Goal: Task Accomplishment & Management: Complete application form

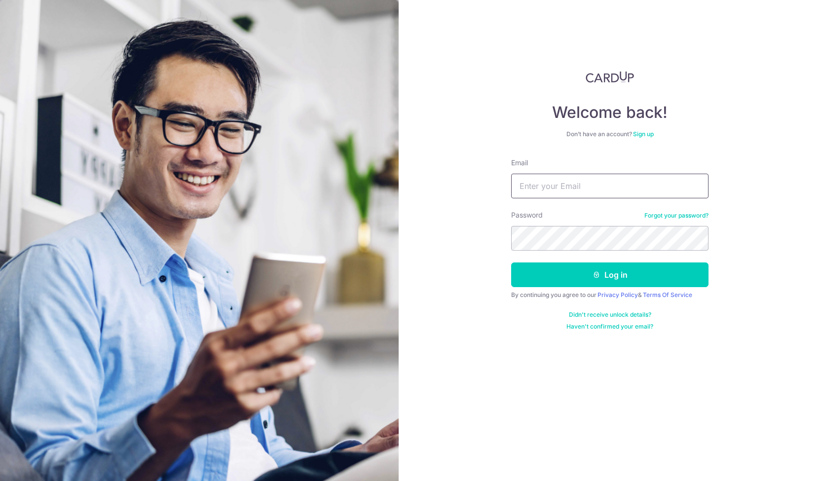
type input "[PERSON_NAME][EMAIL_ADDRESS][PERSON_NAME][DOMAIN_NAME]"
click at [511, 262] on button "Log in" at bounding box center [609, 274] width 197 height 25
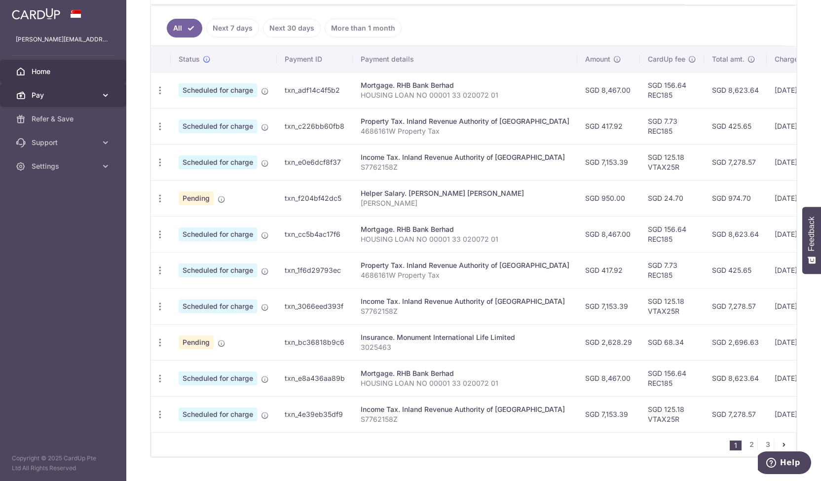
click at [62, 89] on link "Pay" at bounding box center [63, 95] width 126 height 24
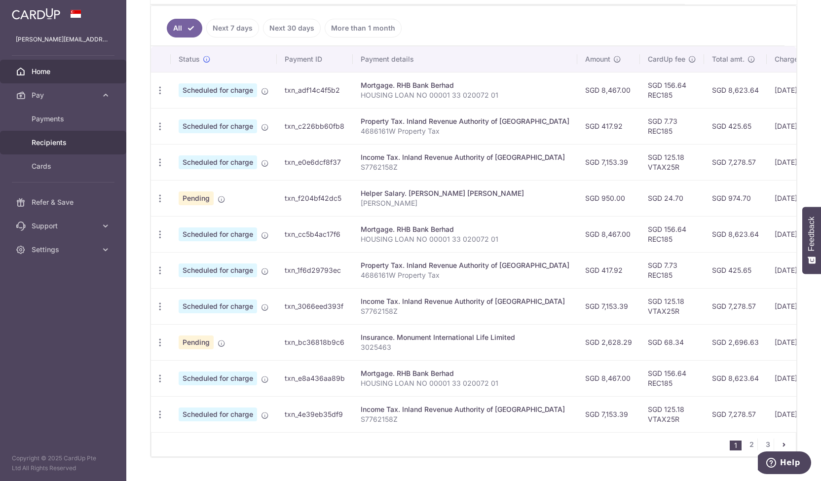
click at [60, 140] on span "Recipients" at bounding box center [64, 143] width 65 height 10
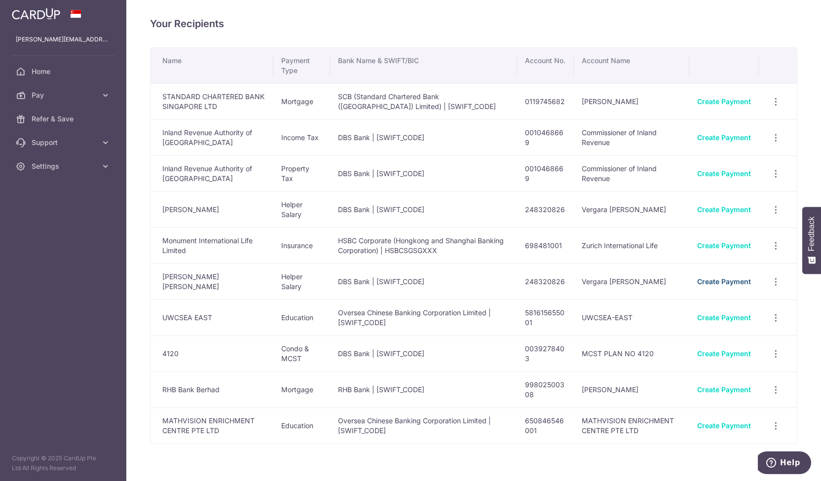
click at [733, 282] on link "Create Payment" at bounding box center [724, 281] width 54 height 8
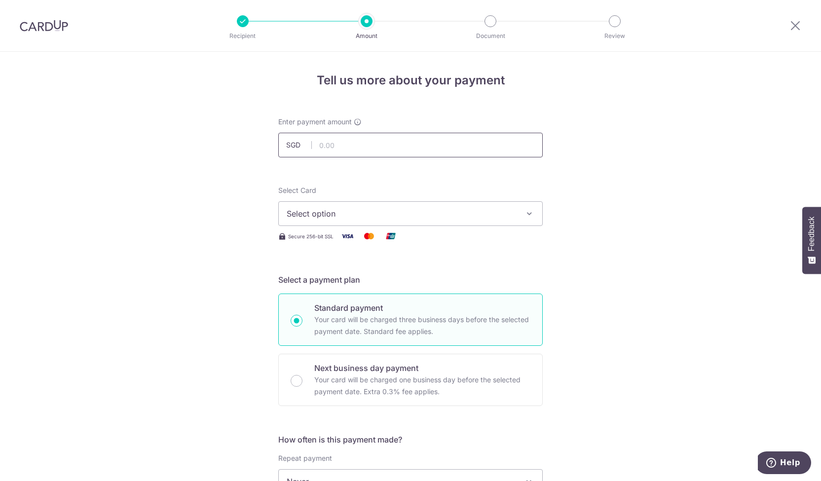
click at [394, 138] on input "text" at bounding box center [410, 145] width 264 height 25
type input "1,000.00"
click at [379, 210] on span "Select option" at bounding box center [402, 214] width 230 height 12
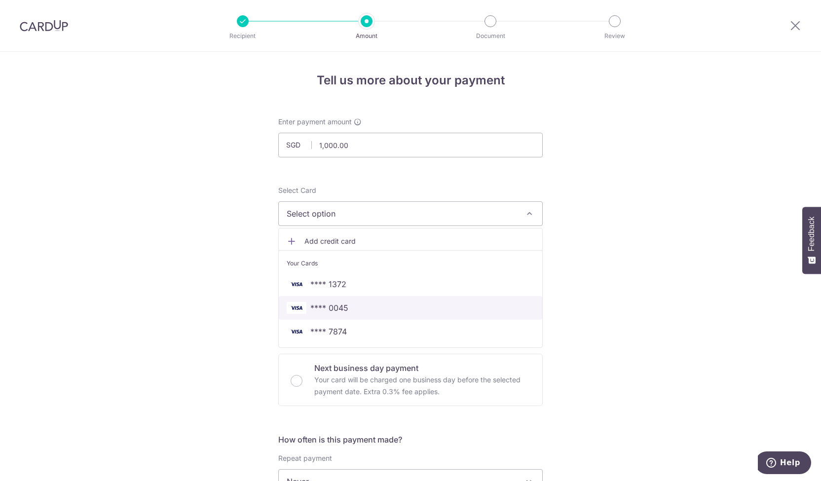
drag, startPoint x: 351, startPoint y: 309, endPoint x: 360, endPoint y: 307, distance: 8.5
click at [351, 309] on span "**** 0045" at bounding box center [411, 308] width 248 height 12
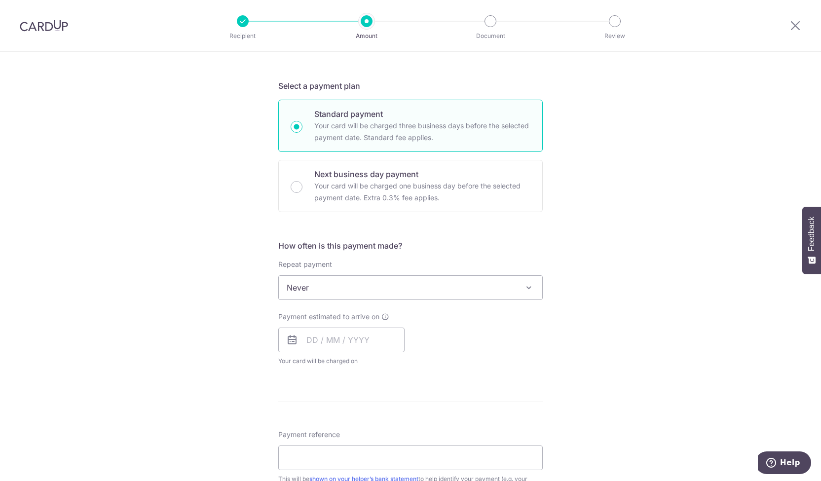
scroll to position [247, 0]
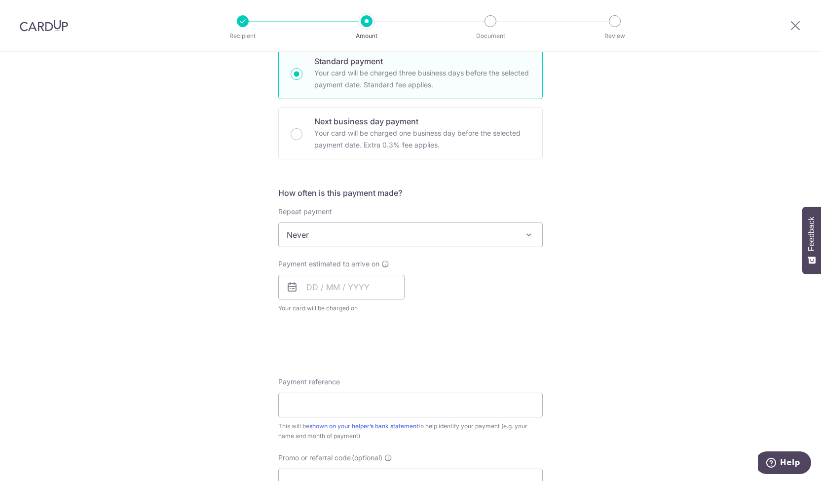
click at [364, 226] on span "Never" at bounding box center [410, 235] width 263 height 24
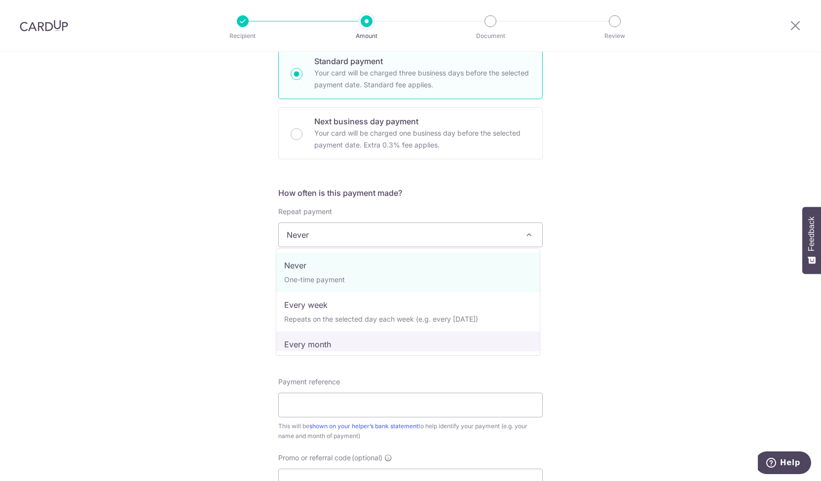
select select "3"
type input "29/09/2027"
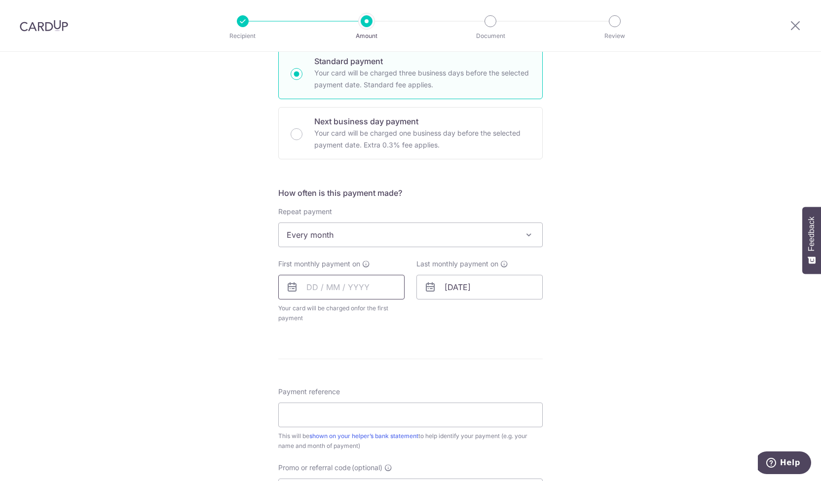
click at [356, 286] on input "text" at bounding box center [341, 287] width 126 height 25
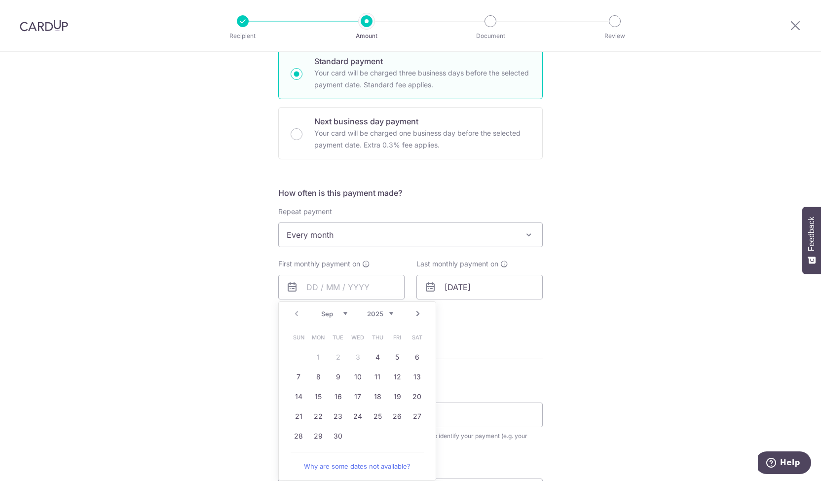
click at [415, 312] on link "Next" at bounding box center [418, 314] width 12 height 12
click at [350, 414] on link "22" at bounding box center [358, 416] width 16 height 16
type input "[DATE]"
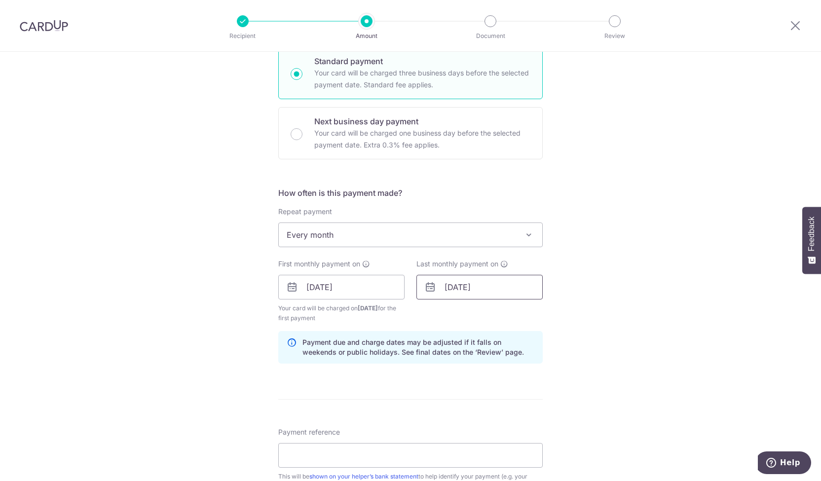
click at [466, 284] on input "29/09/2027" at bounding box center [479, 287] width 126 height 25
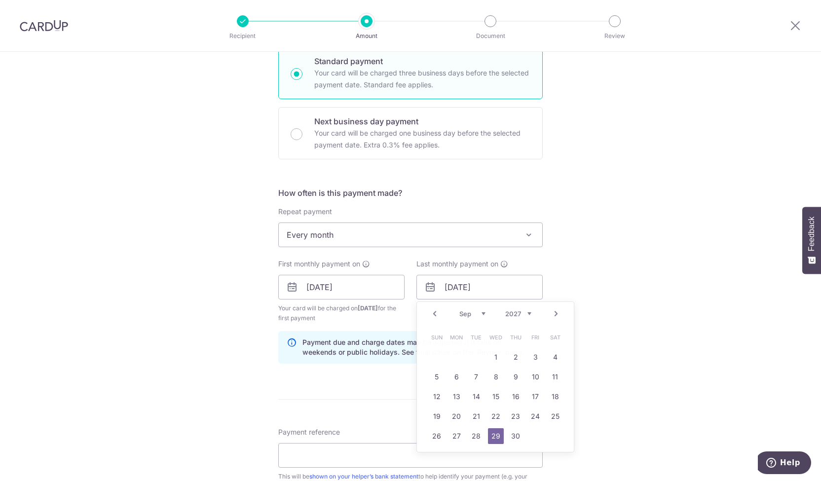
click at [590, 282] on div "Tell us more about your payment Enter payment amount SGD 1,000.00 1000.00 Selec…" at bounding box center [410, 276] width 821 height 943
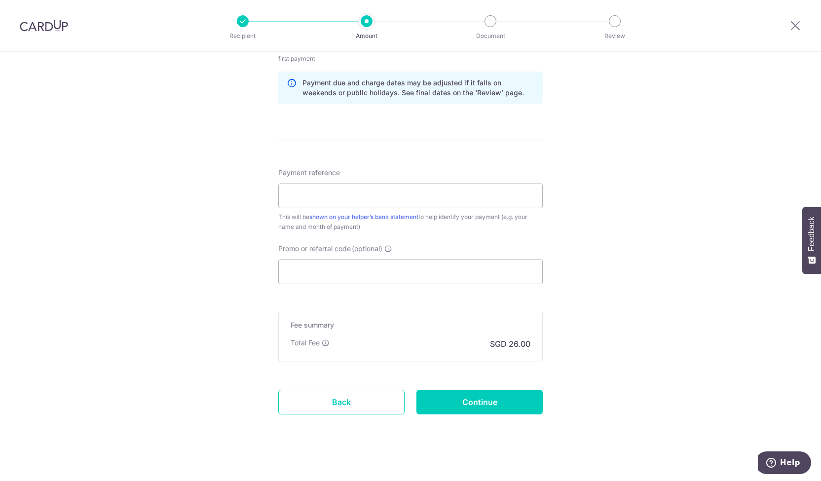
scroll to position [511, 0]
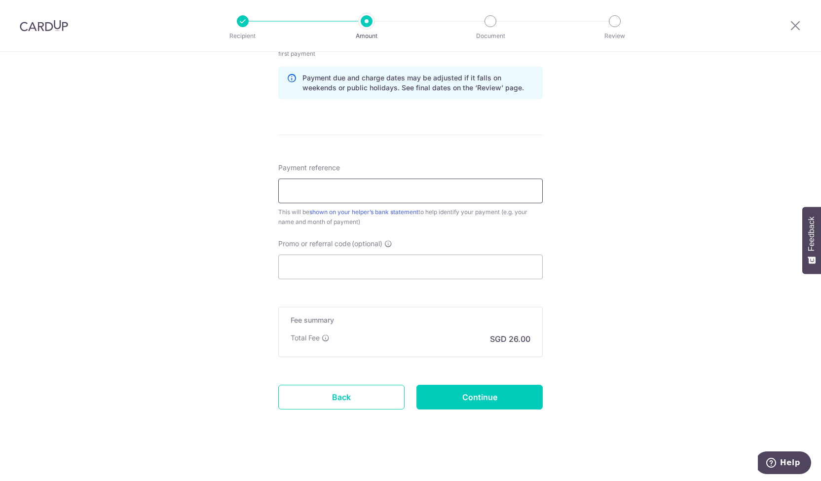
click at [372, 185] on input "Payment reference" at bounding box center [410, 191] width 264 height 25
type input "Salary"
click at [522, 400] on input "Continue" at bounding box center [479, 397] width 126 height 25
type input "Create Schedule"
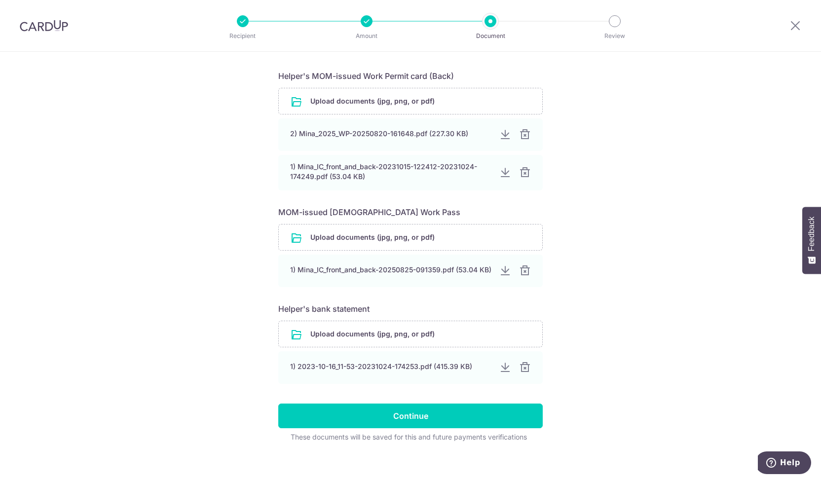
scroll to position [385, 0]
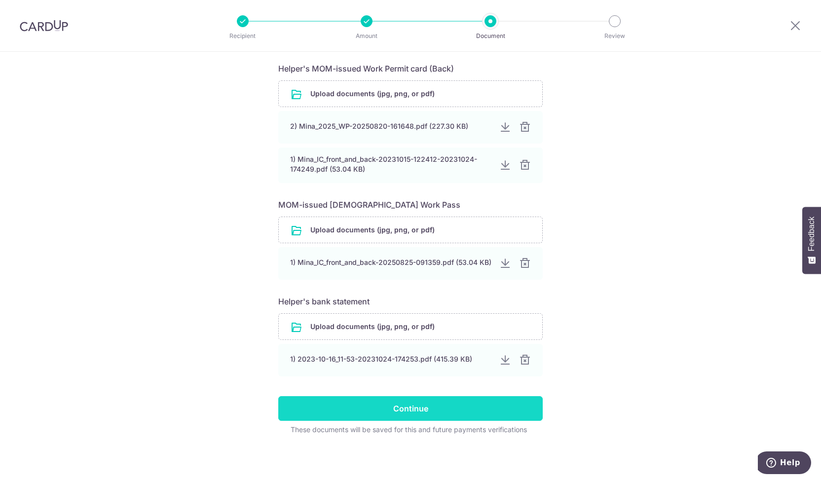
click at [425, 418] on input "Continue" at bounding box center [410, 408] width 264 height 25
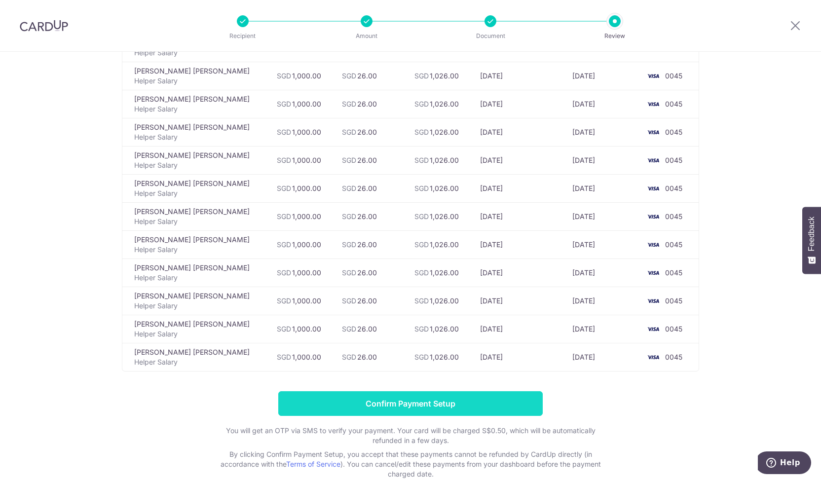
scroll to position [508, 0]
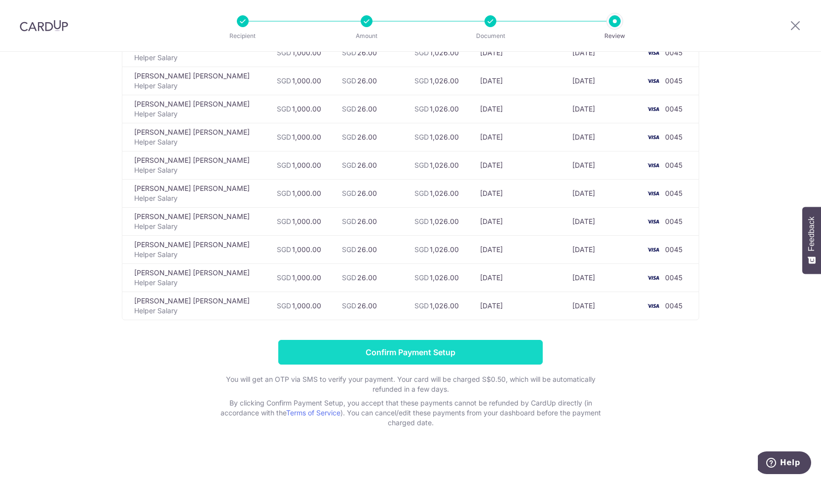
click at [428, 349] on input "Confirm Payment Setup" at bounding box center [410, 352] width 264 height 25
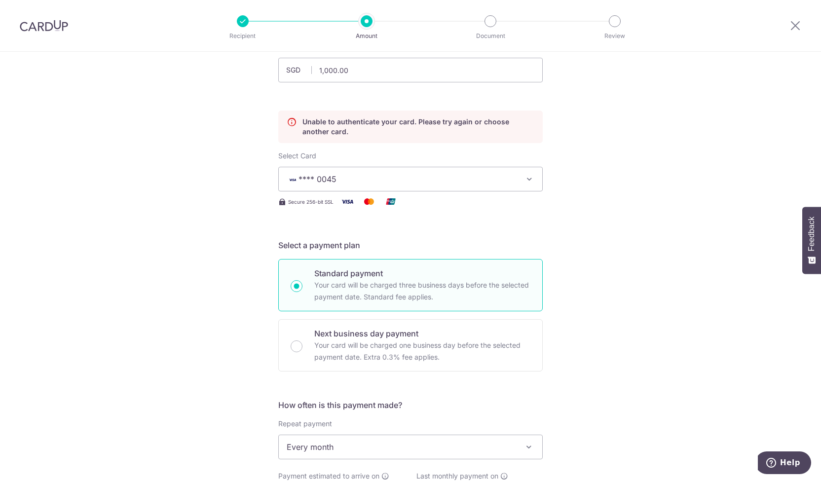
scroll to position [35, 0]
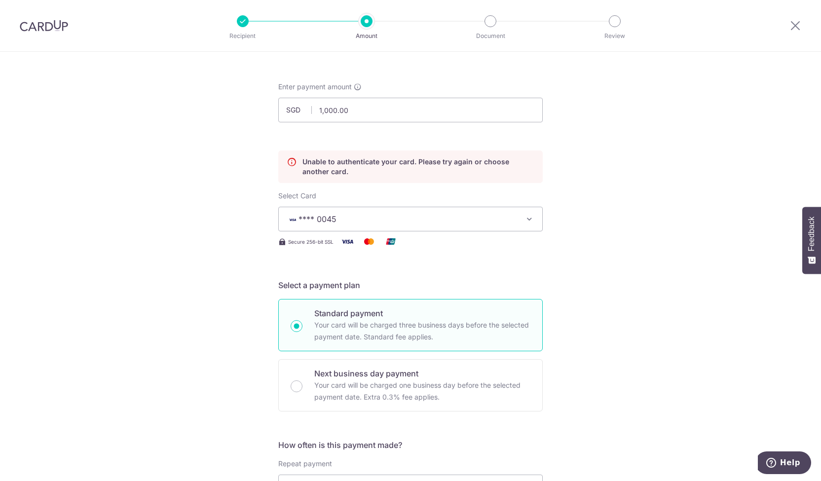
click at [398, 235] on img at bounding box center [391, 241] width 20 height 12
click at [404, 220] on span "**** 0045" at bounding box center [402, 219] width 230 height 12
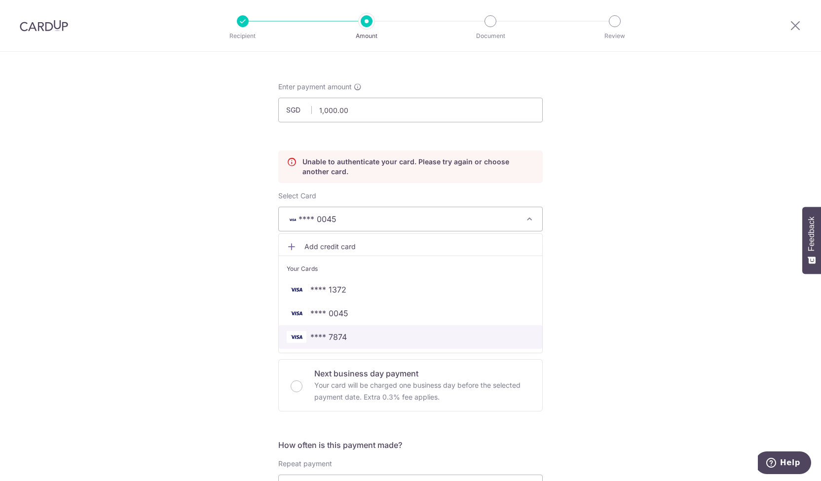
click at [358, 337] on span "**** 7874" at bounding box center [411, 337] width 248 height 12
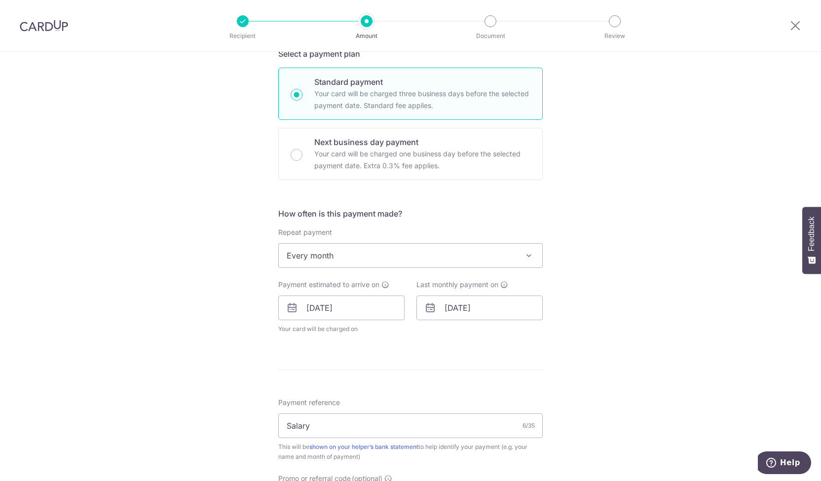
scroll to position [282, 0]
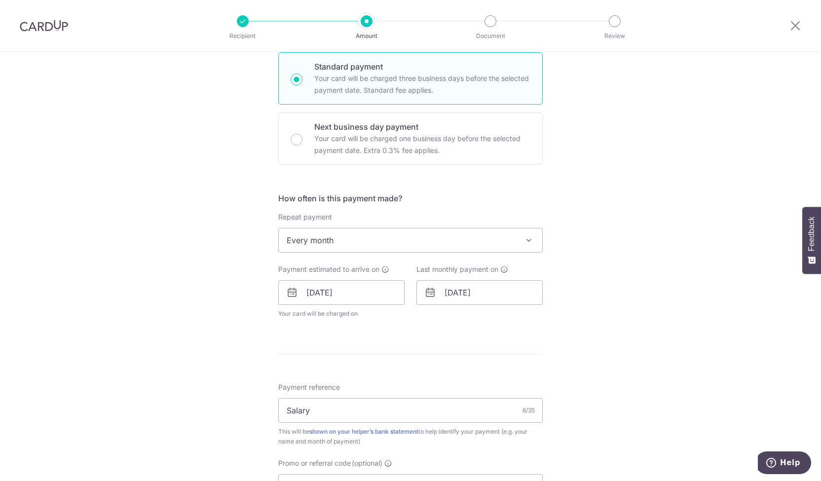
click at [368, 239] on span "Every month" at bounding box center [410, 240] width 263 height 24
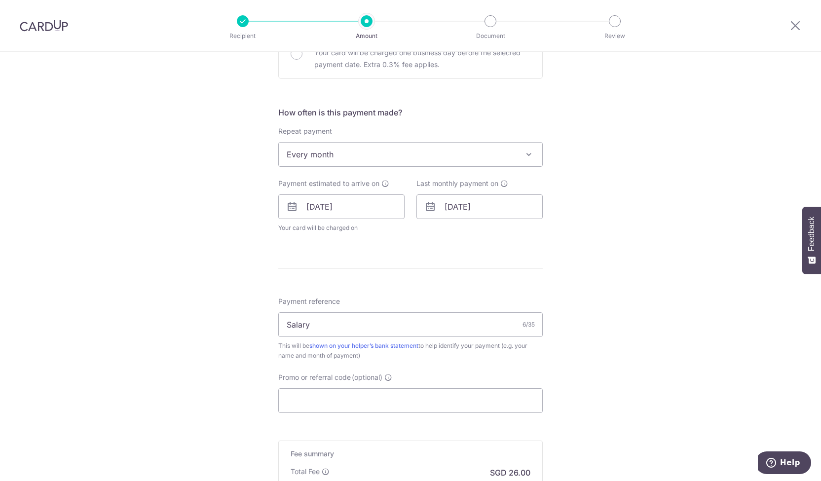
scroll to position [501, 0]
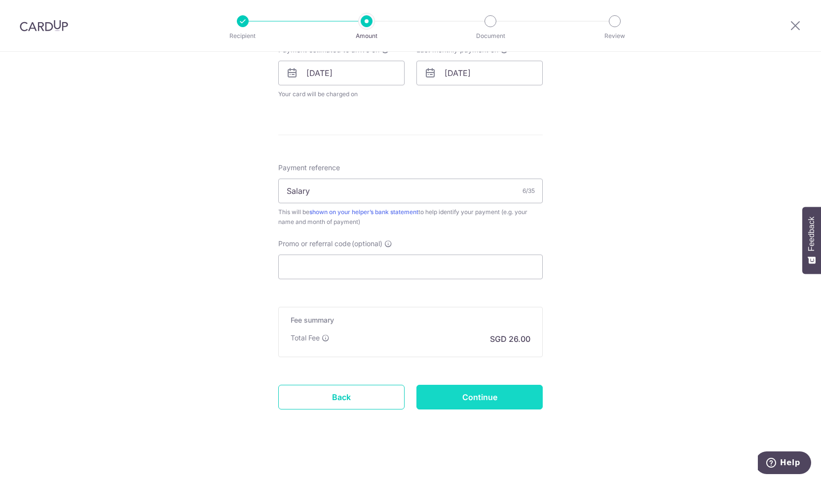
click at [475, 393] on input "Continue" at bounding box center [479, 397] width 126 height 25
type input "Update Schedule"
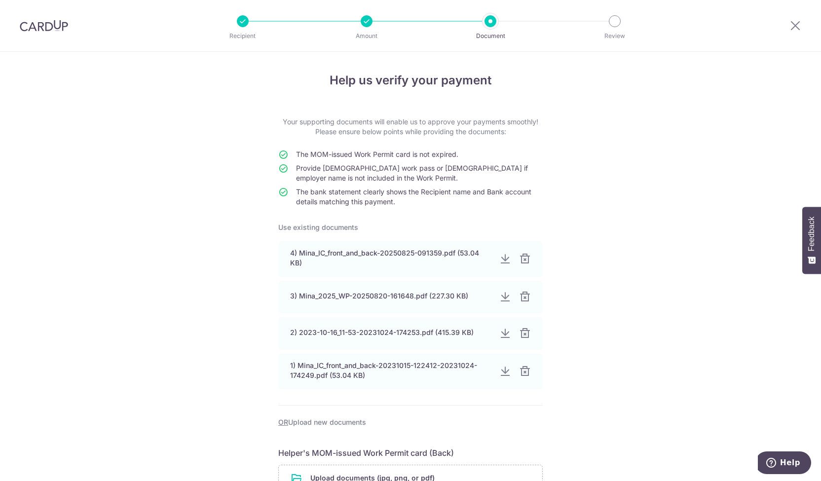
scroll to position [385, 0]
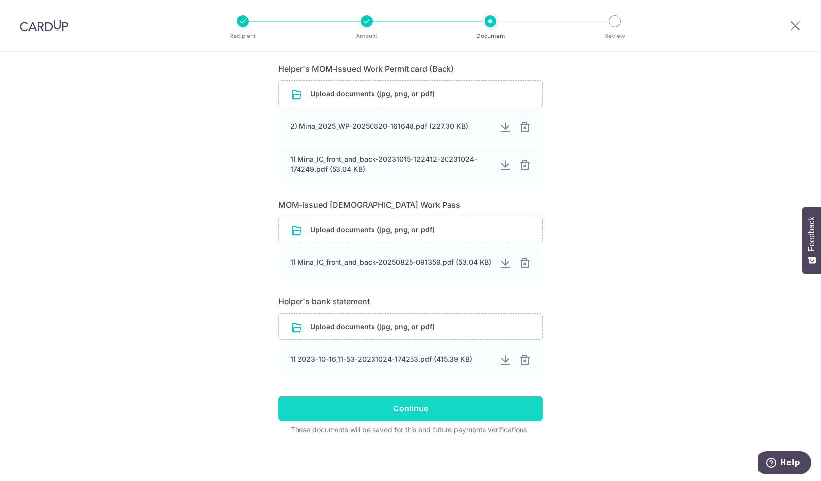
click at [437, 412] on input "Continue" at bounding box center [410, 408] width 264 height 25
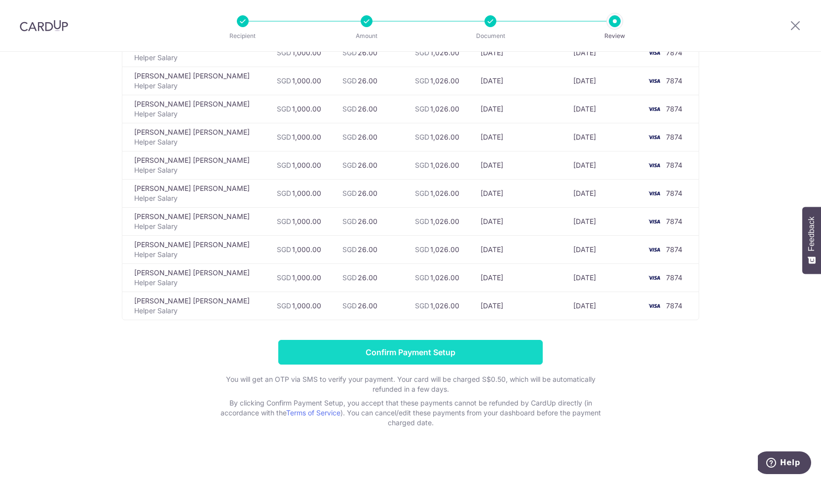
click at [417, 348] on input "Confirm Payment Setup" at bounding box center [410, 352] width 264 height 25
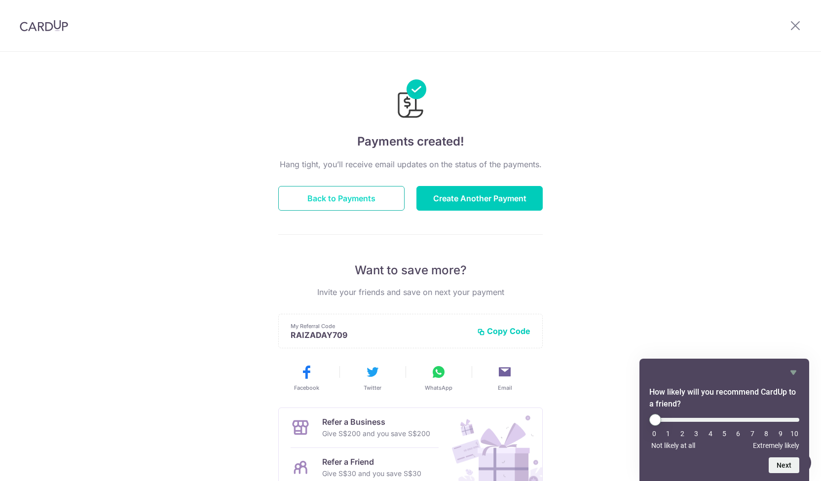
click at [374, 205] on button "Back to Payments" at bounding box center [341, 198] width 126 height 25
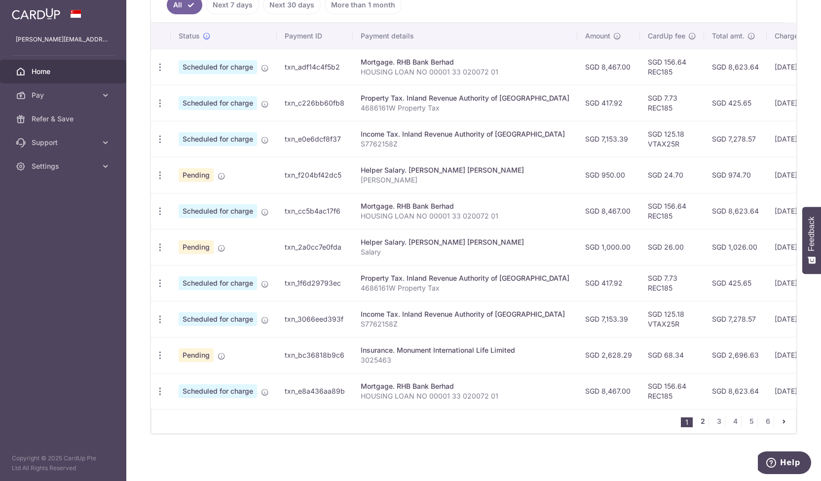
click at [702, 423] on link "2" at bounding box center [702, 421] width 12 height 12
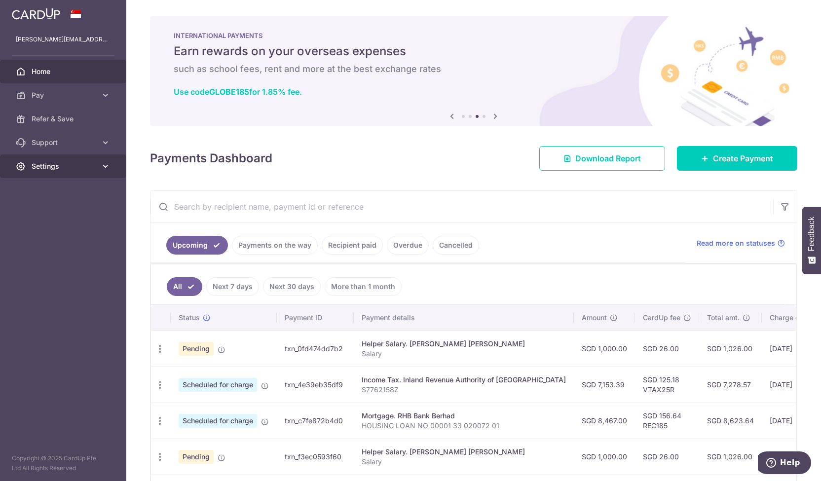
click at [62, 168] on span "Settings" at bounding box center [64, 166] width 65 height 10
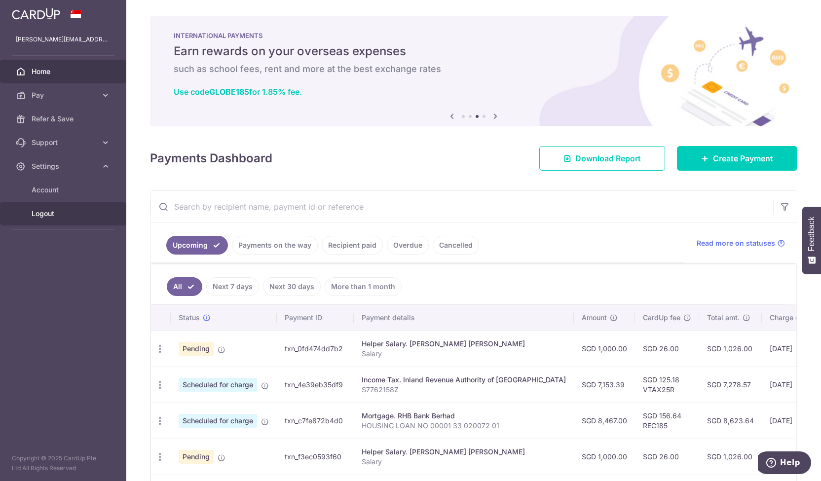
click at [46, 215] on span "Logout" at bounding box center [64, 214] width 65 height 10
